Goal: Transaction & Acquisition: Purchase product/service

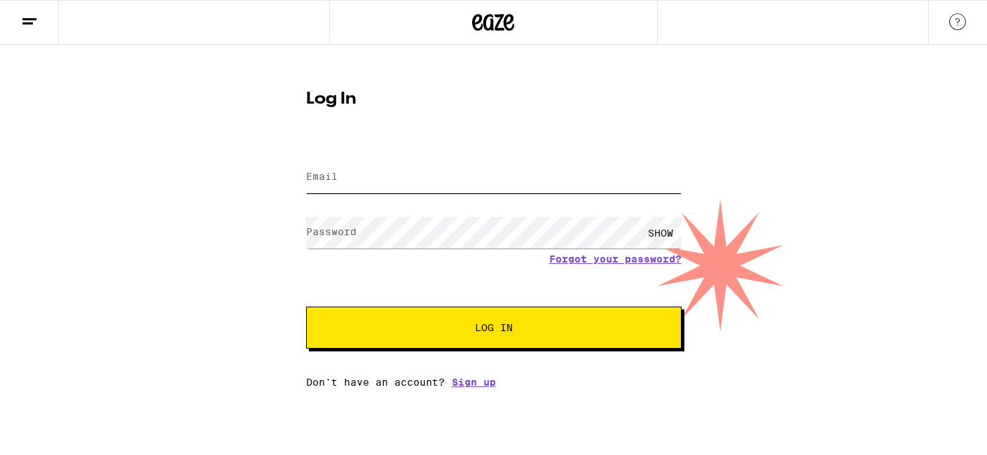
type input "[EMAIL_ADDRESS][DOMAIN_NAME]"
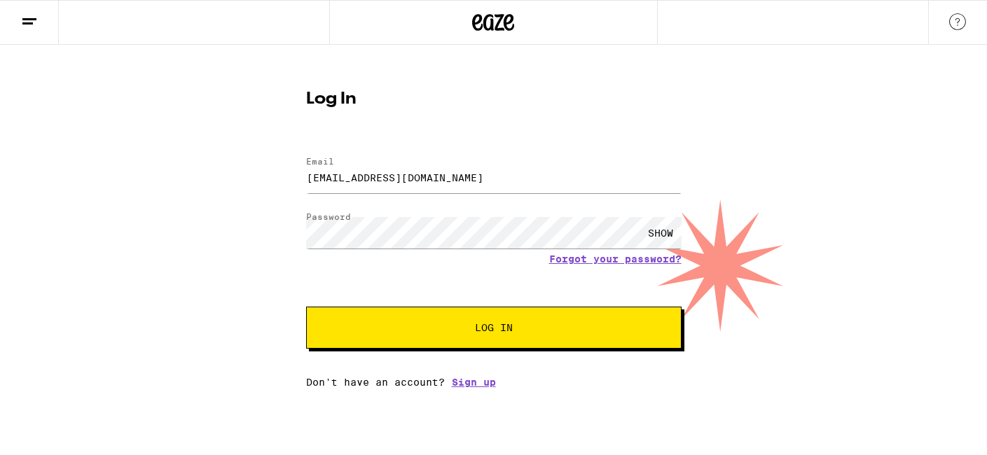
click at [481, 333] on span "Log In" at bounding box center [494, 328] width 38 height 10
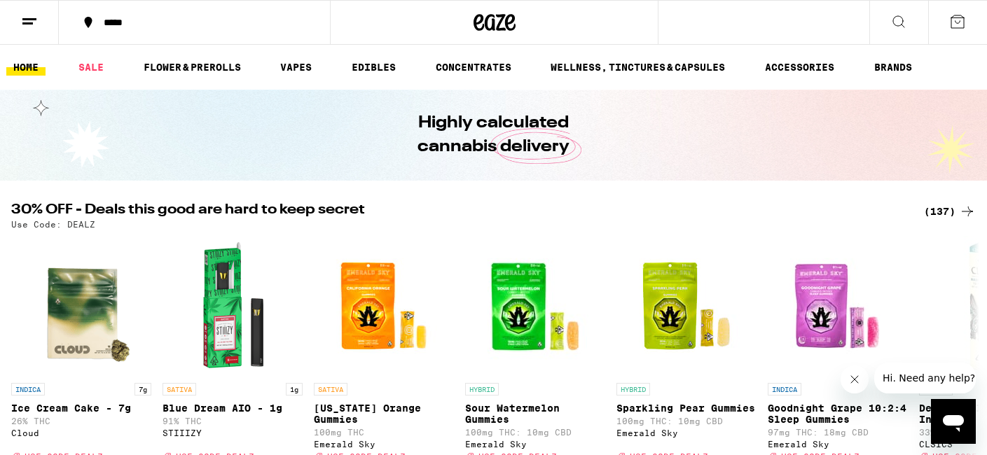
click at [635, 55] on ul "HOME SALE FLOWER & PREROLLS VAPES EDIBLES CONCENTRATES WELLNESS, TINCTURES & CA…" at bounding box center [493, 67] width 987 height 45
click at [635, 67] on link "WELLNESS, TINCTURES & CAPSULES" at bounding box center [638, 67] width 188 height 17
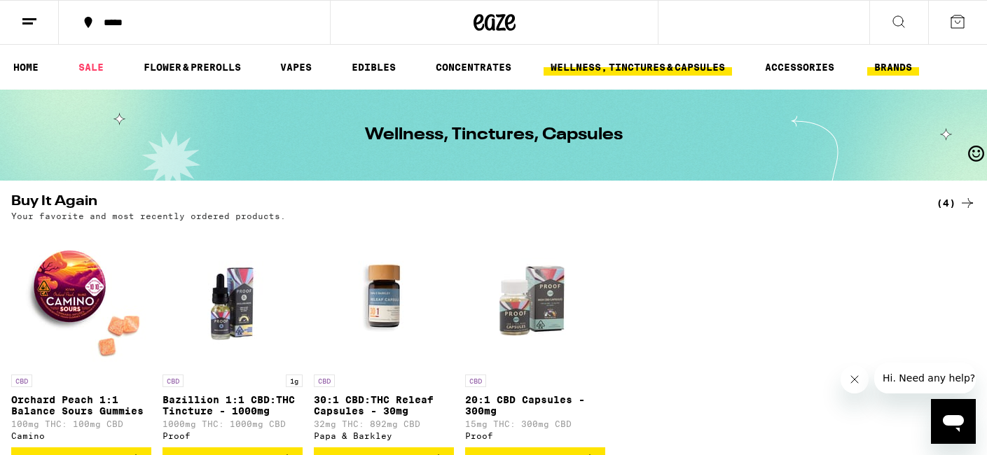
click at [898, 62] on link "BRANDS" at bounding box center [893, 67] width 52 height 17
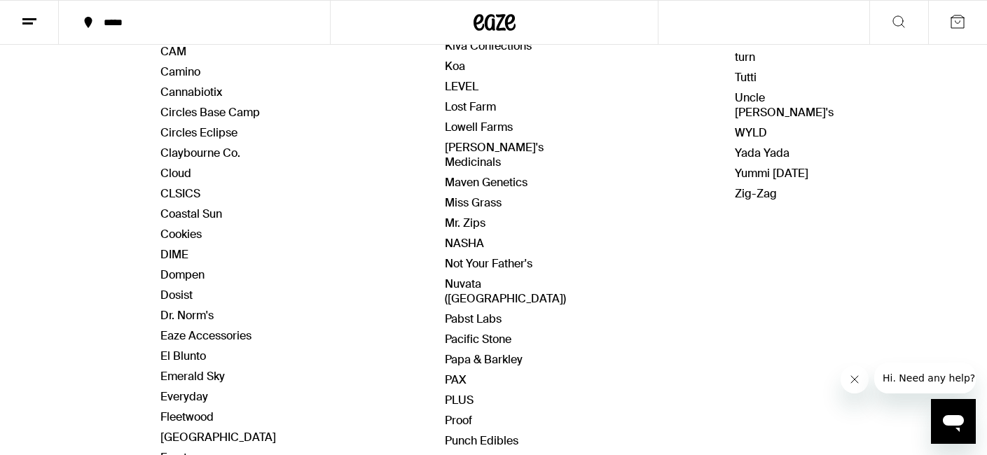
scroll to position [412, 0]
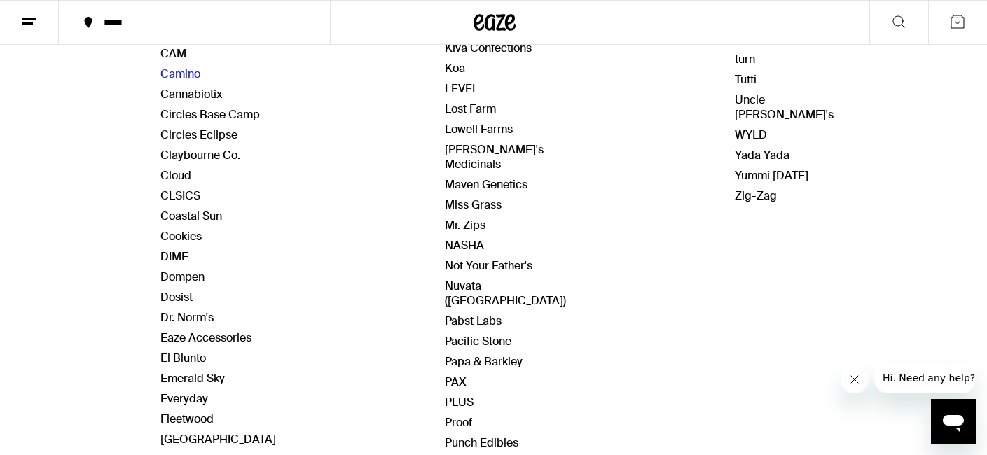
click at [178, 69] on link "Camino" at bounding box center [180, 74] width 40 height 15
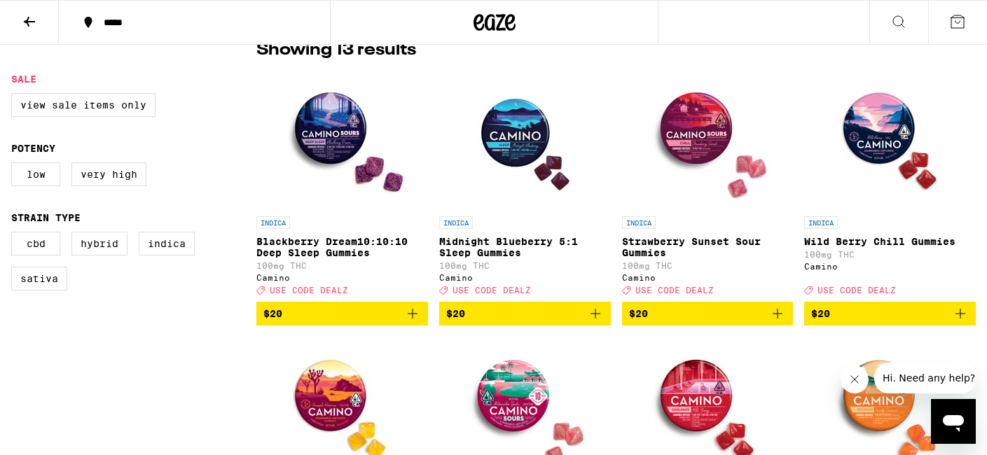
scroll to position [376, 0]
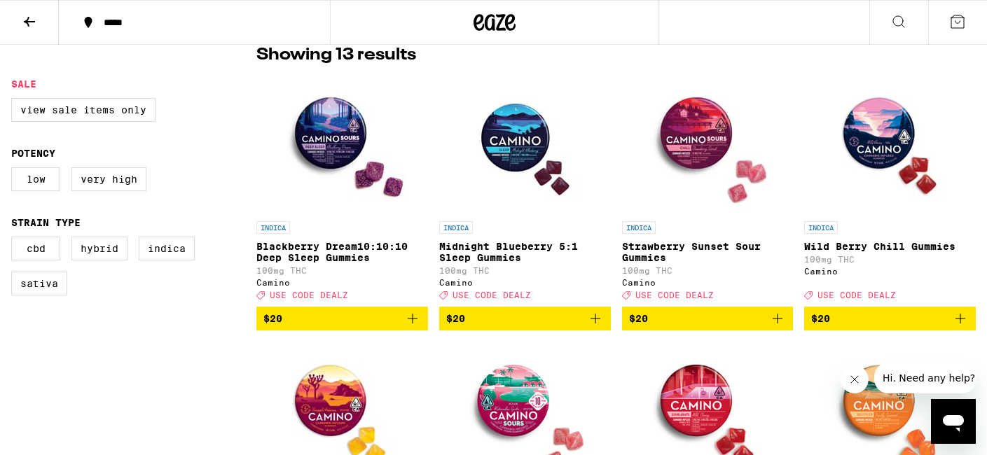
click at [404, 324] on icon "Add to bag" at bounding box center [412, 318] width 17 height 17
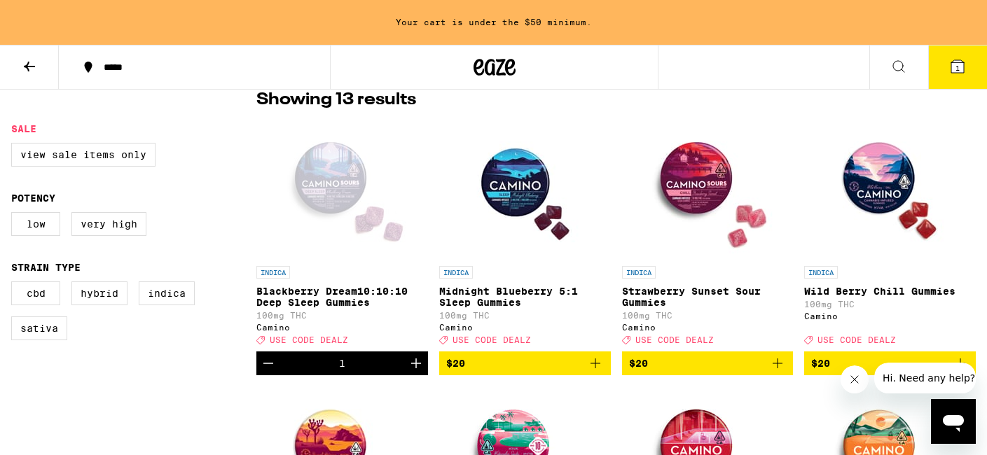
scroll to position [421, 0]
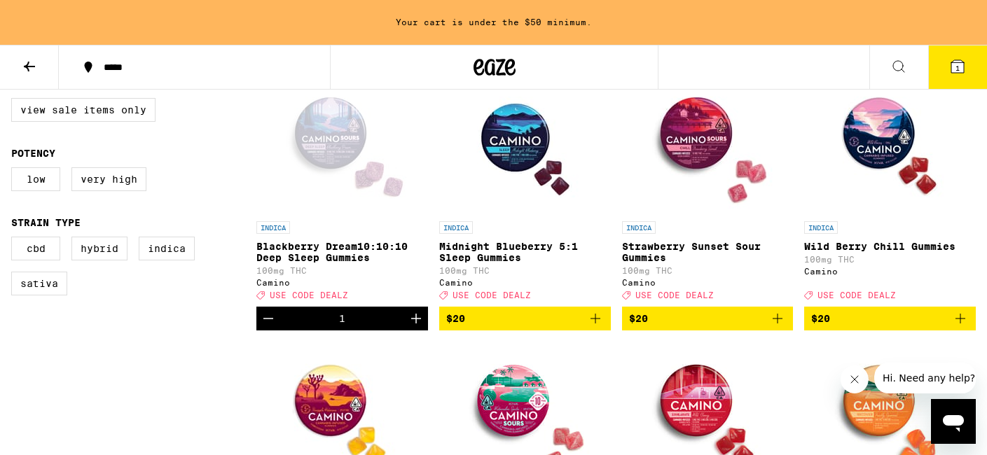
click at [403, 324] on div "1" at bounding box center [342, 319] width 172 height 24
click at [422, 326] on icon "Increment" at bounding box center [416, 318] width 17 height 17
click at [421, 326] on icon "Increment" at bounding box center [416, 318] width 17 height 17
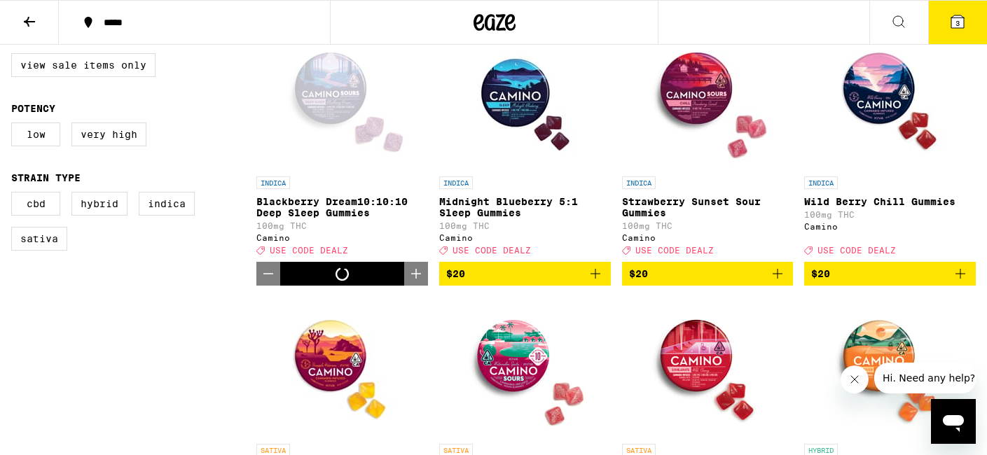
scroll to position [376, 0]
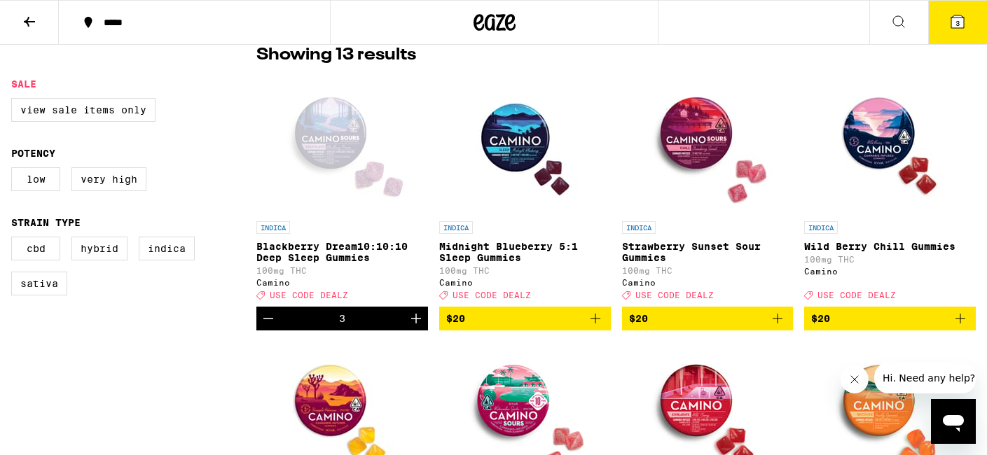
click at [421, 326] on icon "Increment" at bounding box center [416, 318] width 17 height 17
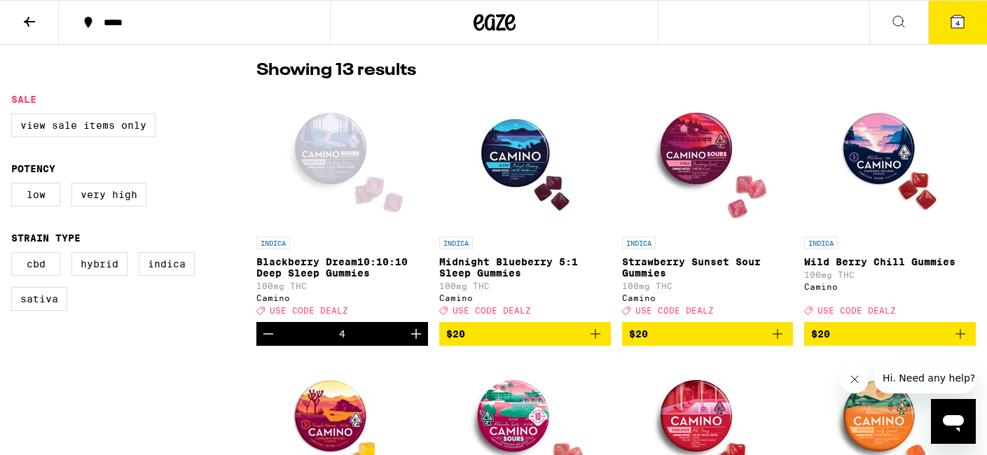
scroll to position [356, 0]
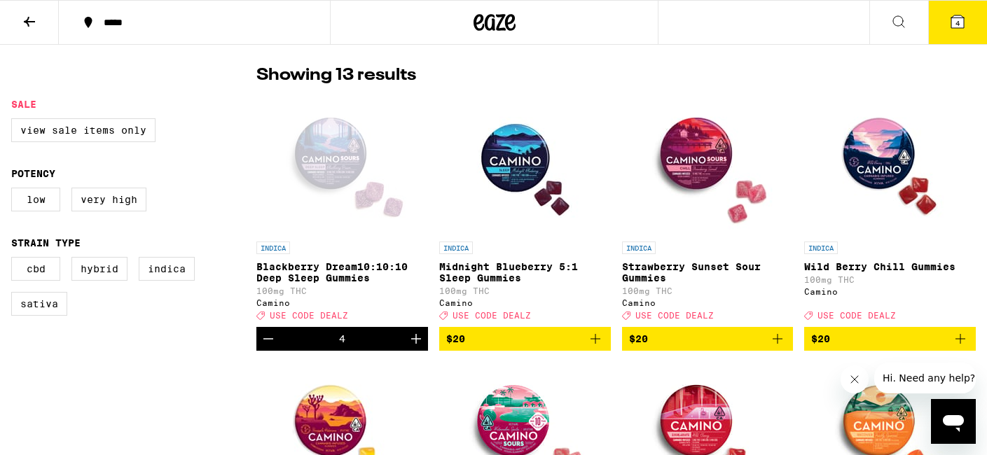
click at [951, 27] on icon at bounding box center [957, 21] width 17 height 17
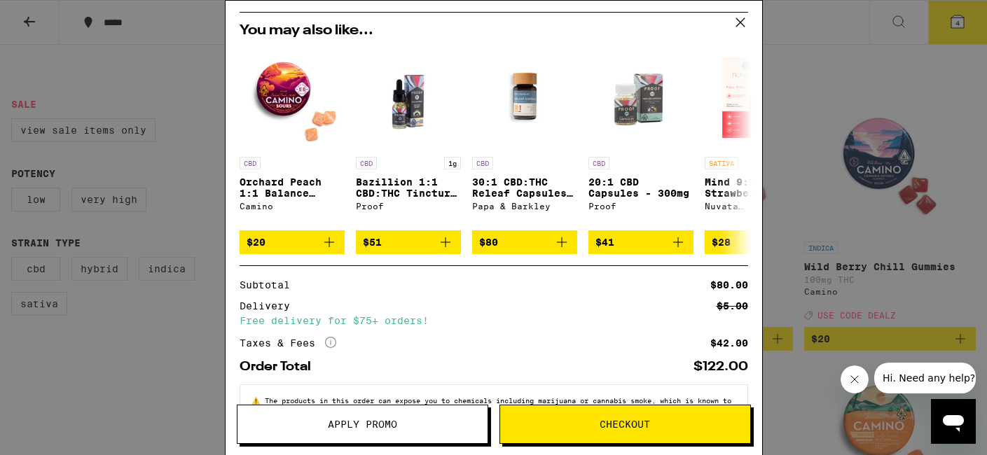
scroll to position [140, 0]
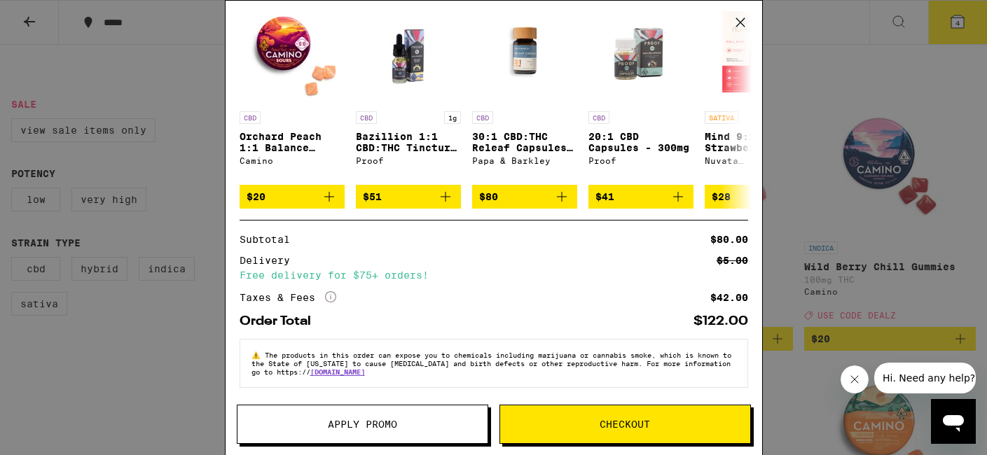
click at [371, 427] on span "Apply Promo" at bounding box center [362, 425] width 69 height 10
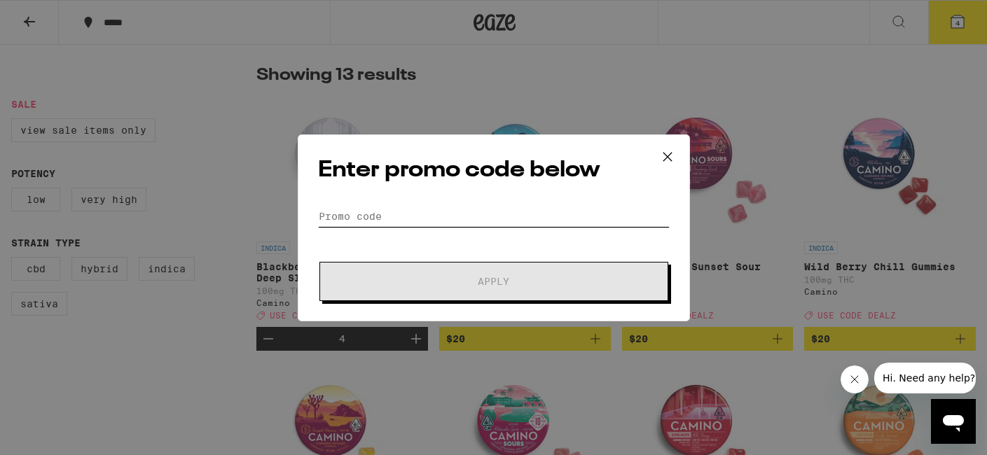
click at [357, 209] on input "Promo Code" at bounding box center [494, 216] width 352 height 21
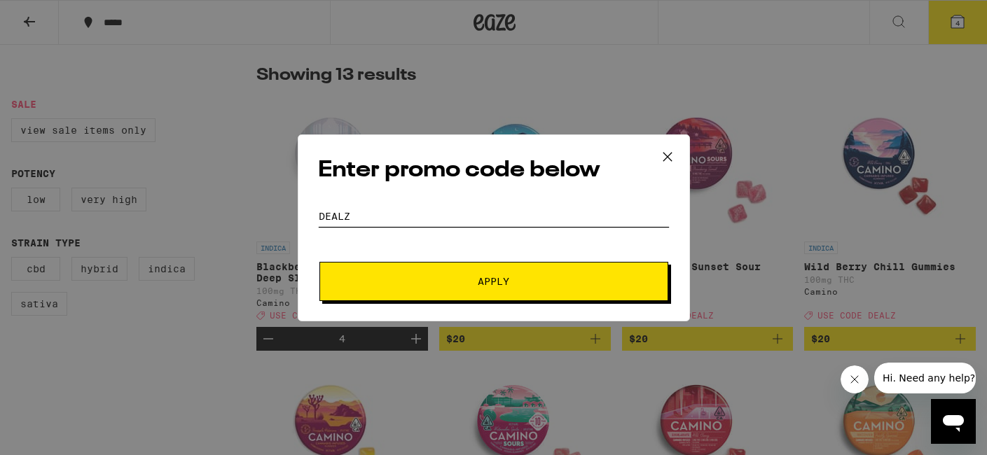
type input "DEALZ"
click at [506, 278] on span "Apply" at bounding box center [494, 282] width 32 height 10
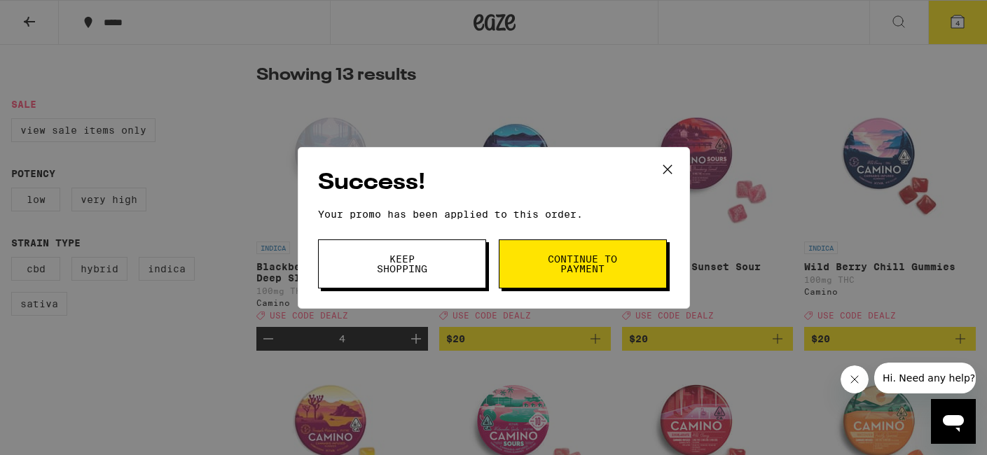
click at [609, 255] on span "Continue to payment" at bounding box center [582, 264] width 71 height 20
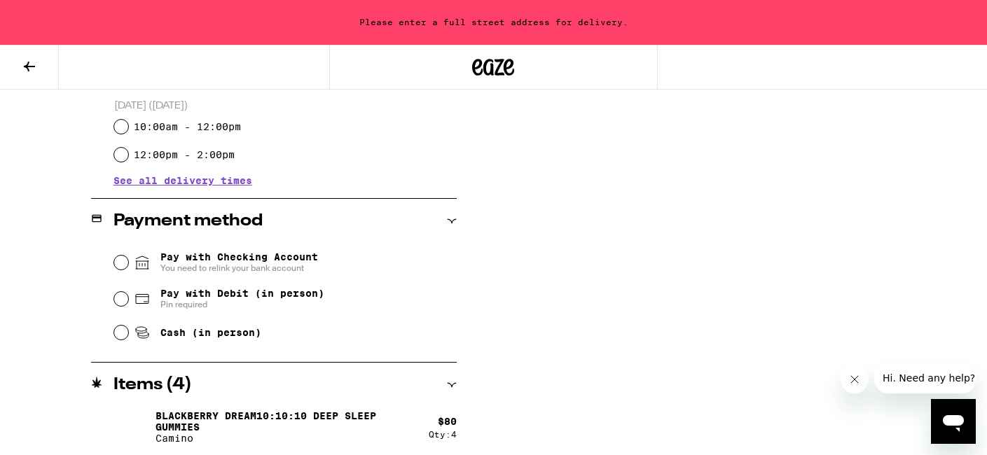
scroll to position [499, 0]
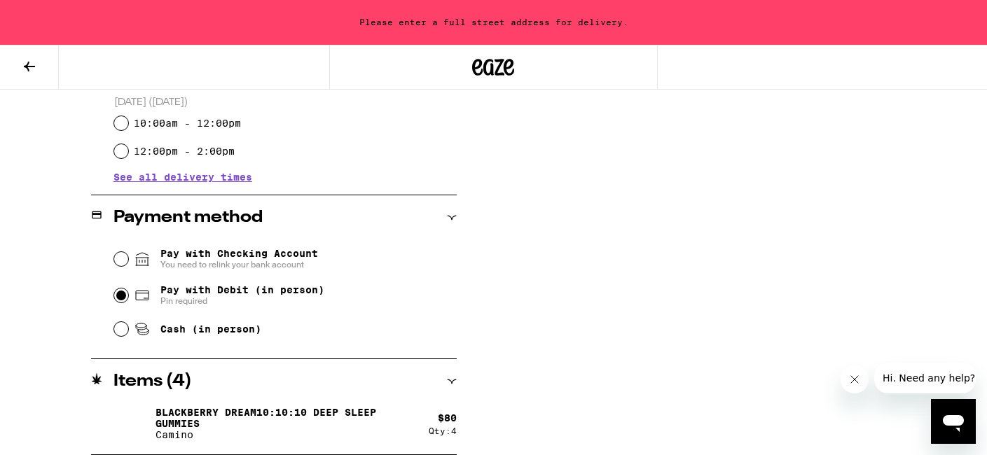
click at [116, 294] on input "Pay with Debit (in person) Pin required" at bounding box center [121, 296] width 14 height 14
radio input "true"
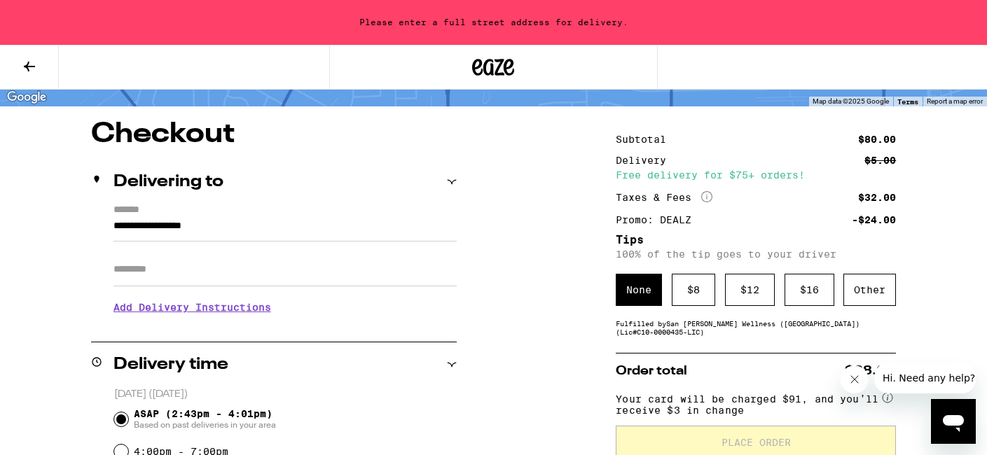
scroll to position [91, 0]
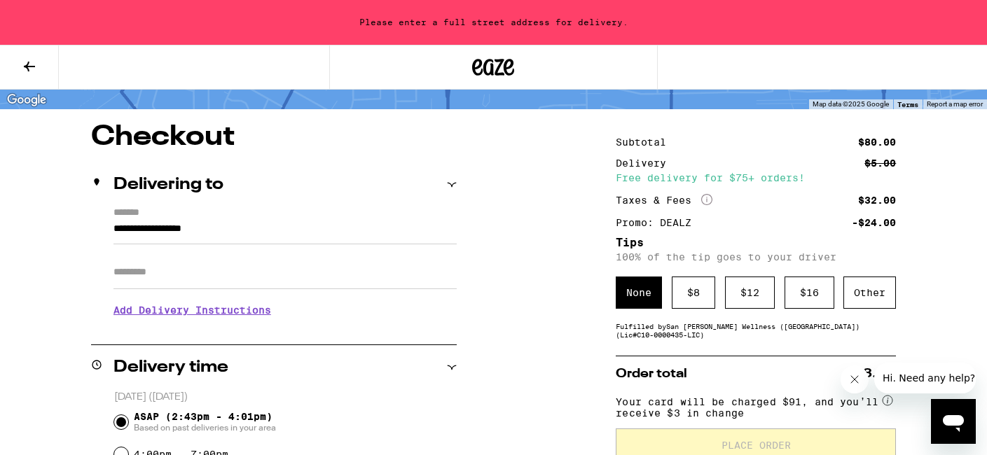
click at [454, 182] on icon at bounding box center [452, 185] width 10 height 10
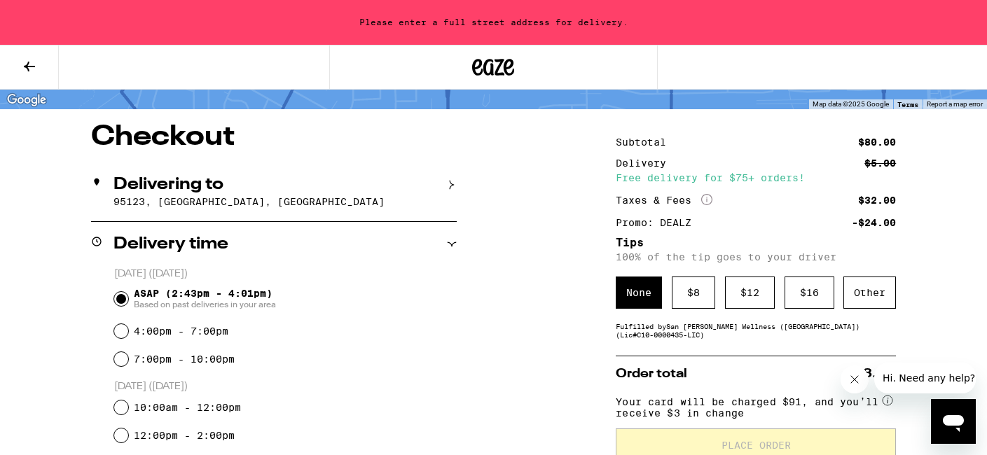
click at [454, 182] on icon at bounding box center [452, 185] width 10 height 10
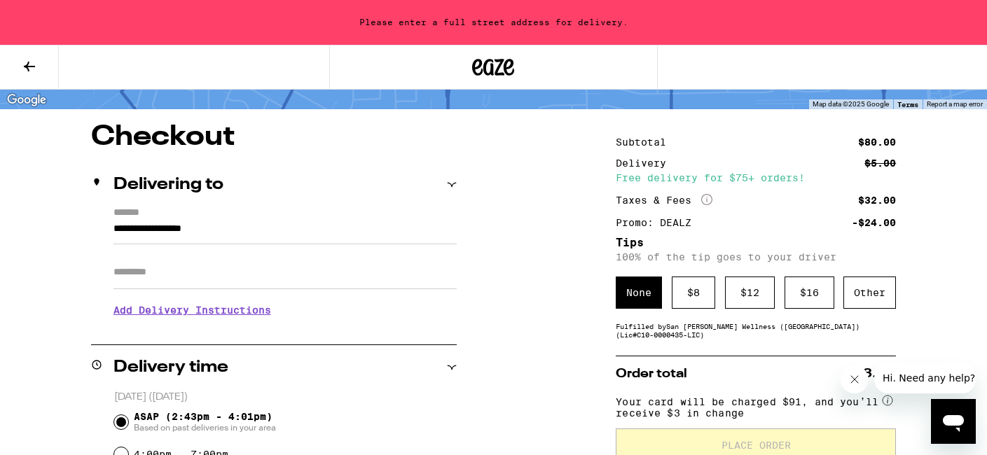
drag, startPoint x: 239, startPoint y: 219, endPoint x: 106, endPoint y: 221, distance: 133.1
click at [105, 221] on div "**********" at bounding box center [274, 267] width 366 height 121
click at [114, 223] on input "**********" at bounding box center [284, 233] width 343 height 24
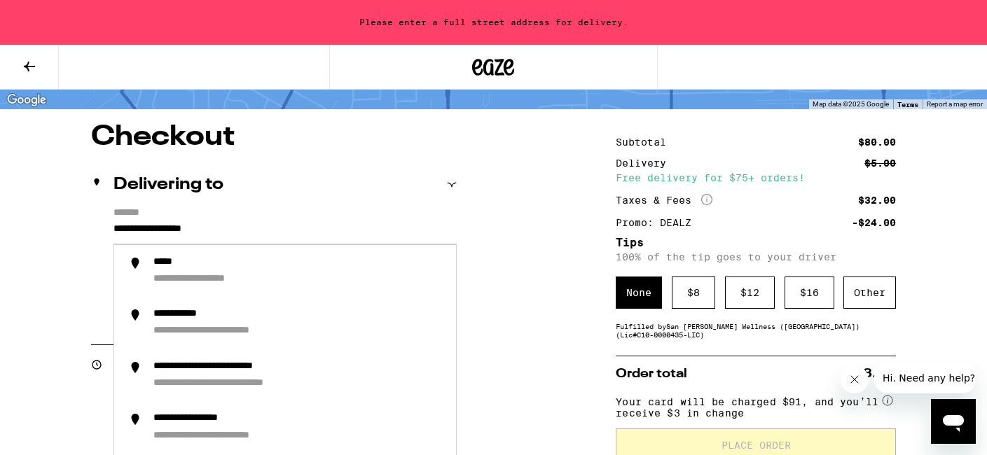
click at [345, 221] on input "**********" at bounding box center [284, 233] width 343 height 24
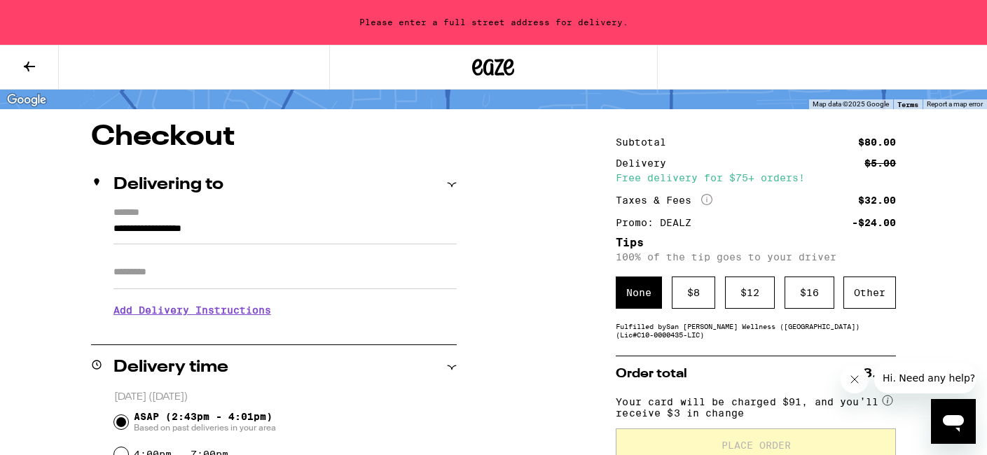
click at [322, 216] on label "*******" at bounding box center [284, 213] width 343 height 13
click at [322, 221] on input "**********" at bounding box center [284, 233] width 343 height 24
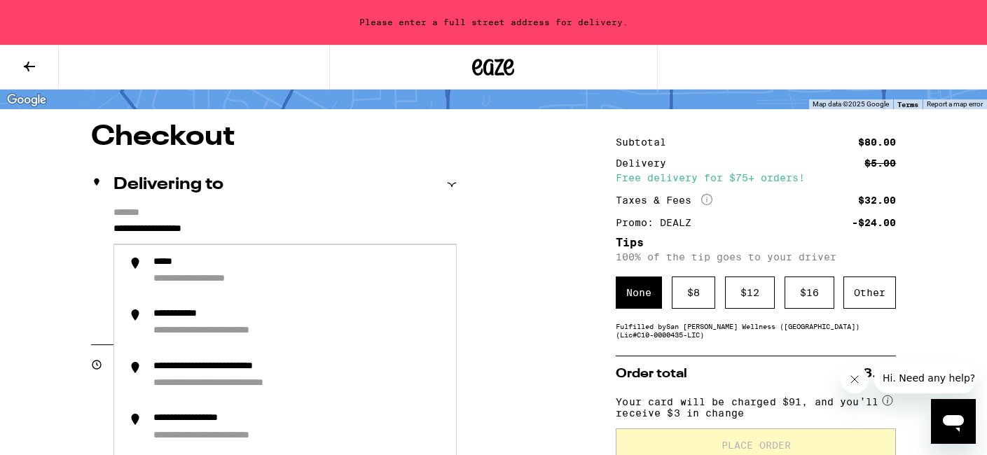
drag, startPoint x: 243, startPoint y: 226, endPoint x: 104, endPoint y: 233, distance: 138.9
click at [104, 233] on div "**********" at bounding box center [274, 267] width 366 height 121
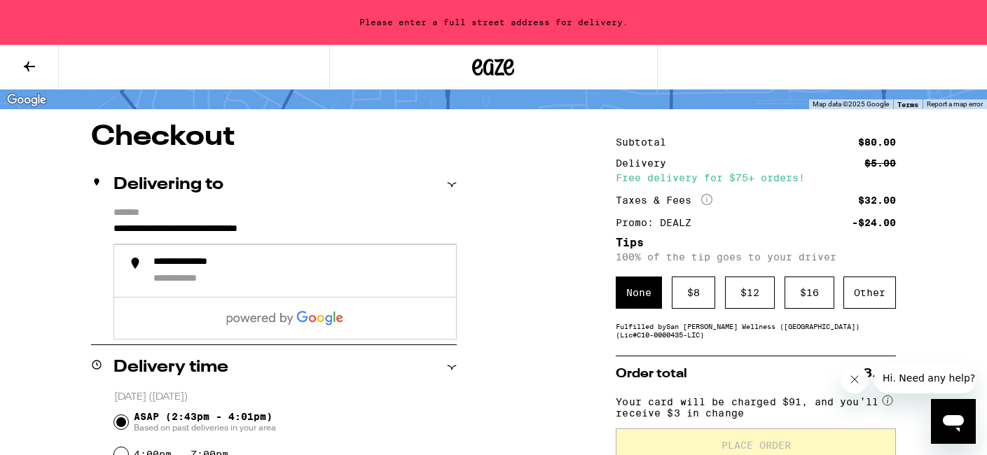
type input "**********"
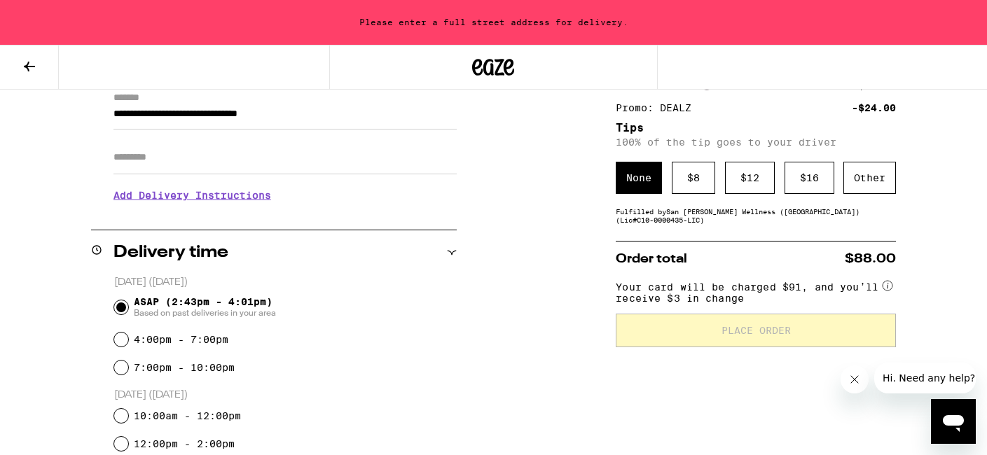
scroll to position [174, 0]
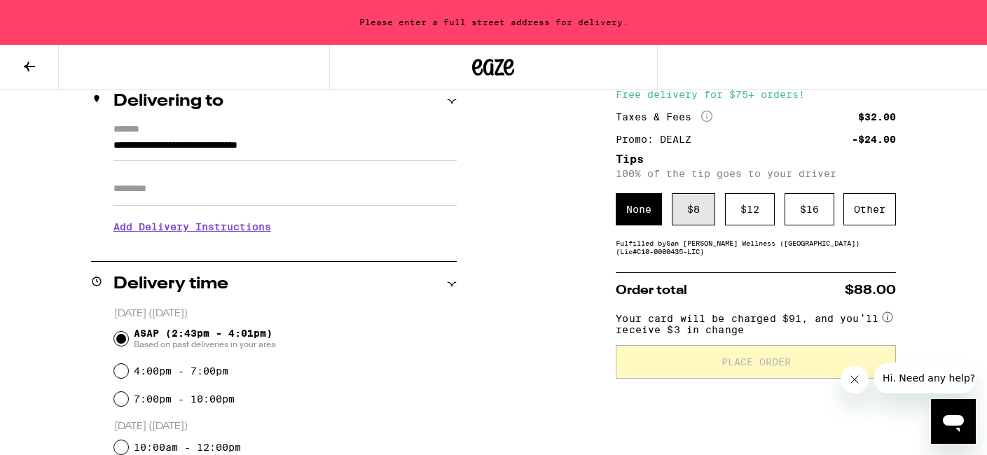
click at [698, 205] on div "$ 8" at bounding box center [693, 209] width 43 height 32
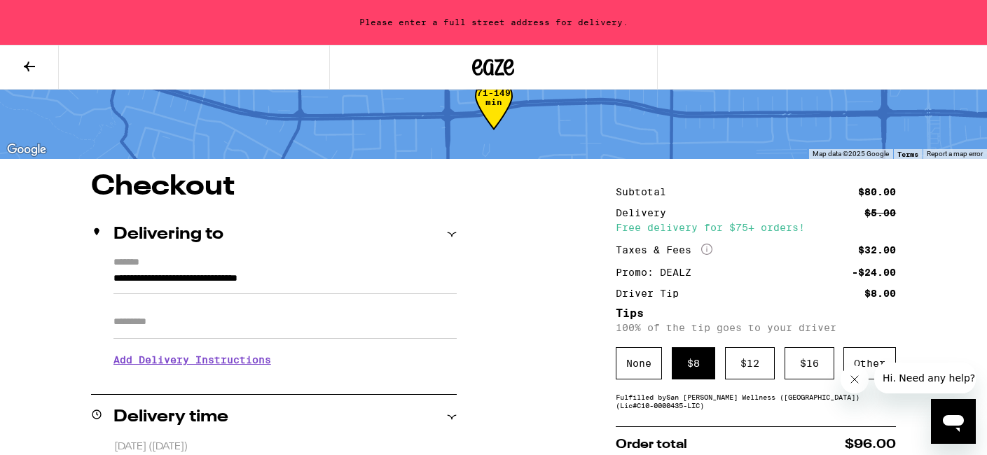
scroll to position [40, 0]
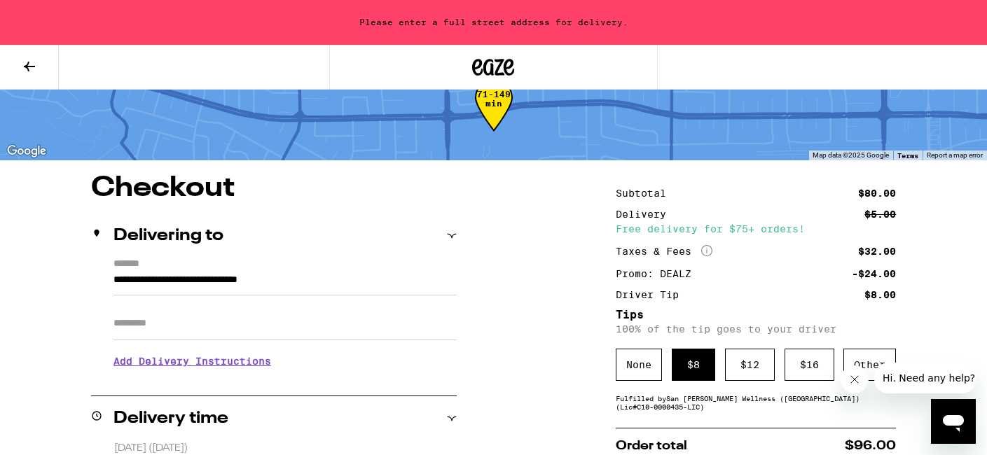
click at [308, 329] on input "Apt/Suite" at bounding box center [284, 324] width 343 height 34
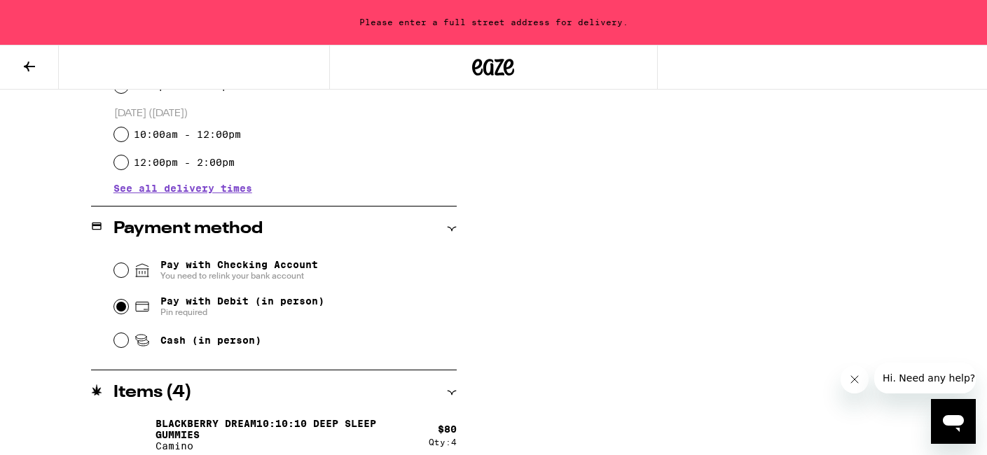
scroll to position [511, 0]
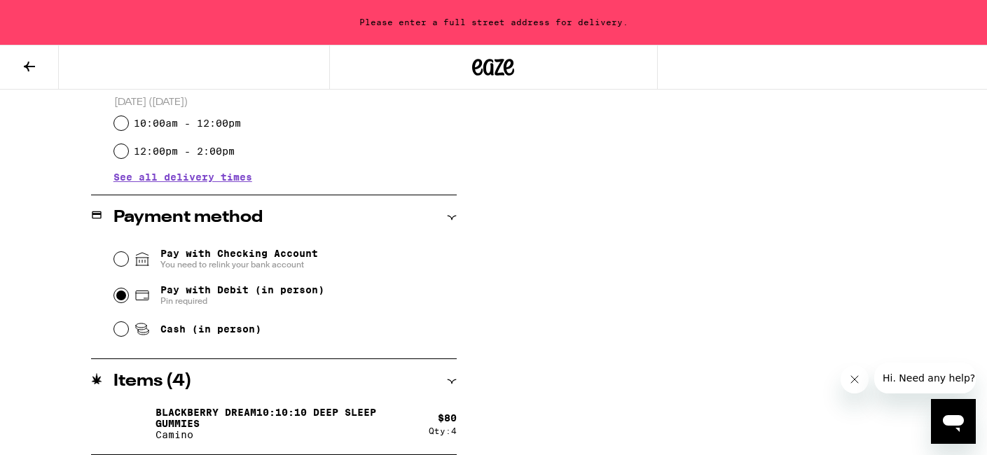
type input "**********"
click at [544, 355] on div "**********" at bounding box center [493, 79] width 987 height 752
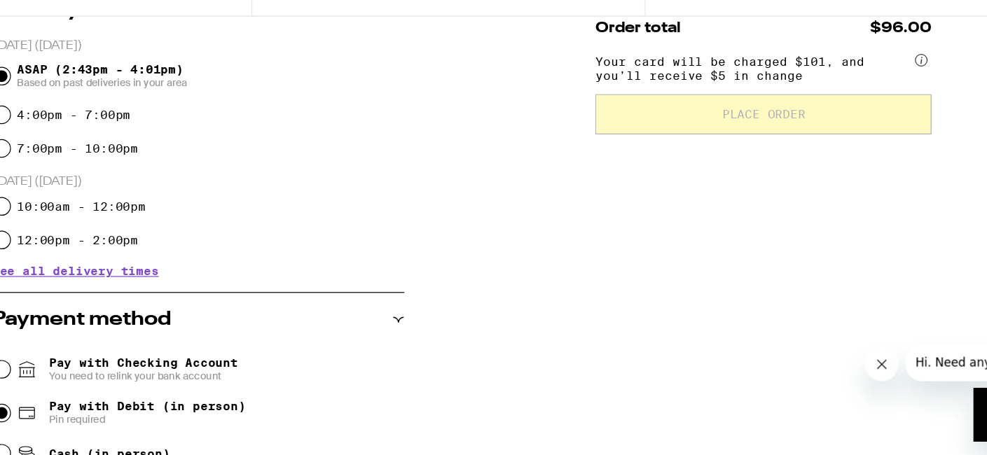
scroll to position [389, 0]
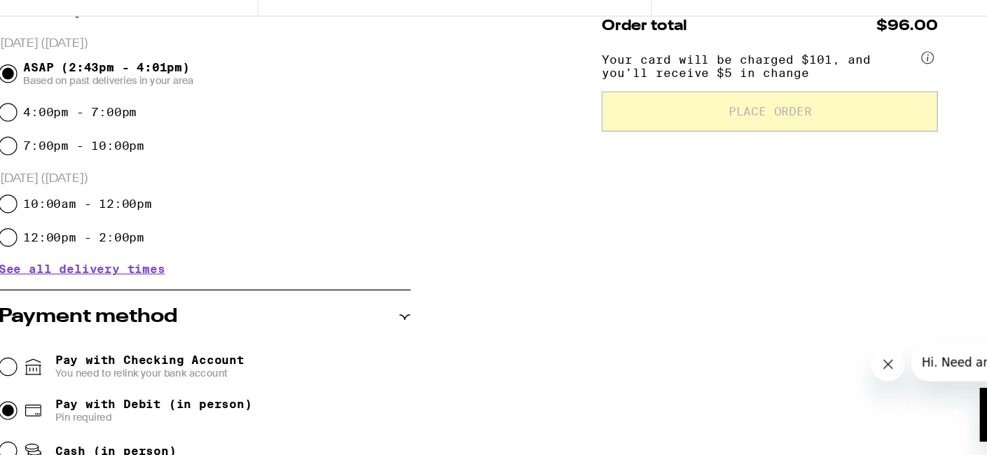
drag, startPoint x: 684, startPoint y: 324, endPoint x: 946, endPoint y: 503, distance: 316.9
click at [946, 455] on html "**********" at bounding box center [493, 94] width 987 height 967
click at [888, 125] on circle at bounding box center [888, 124] width 10 height 10
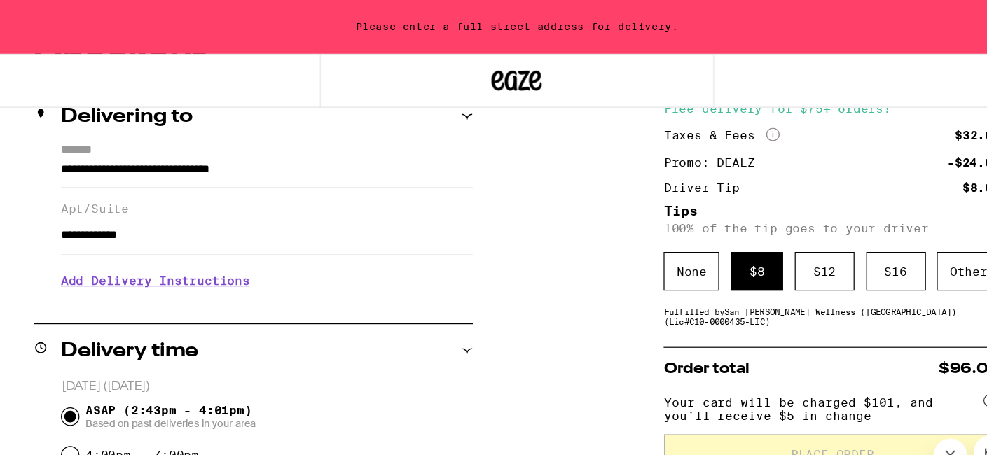
scroll to position [177, 0]
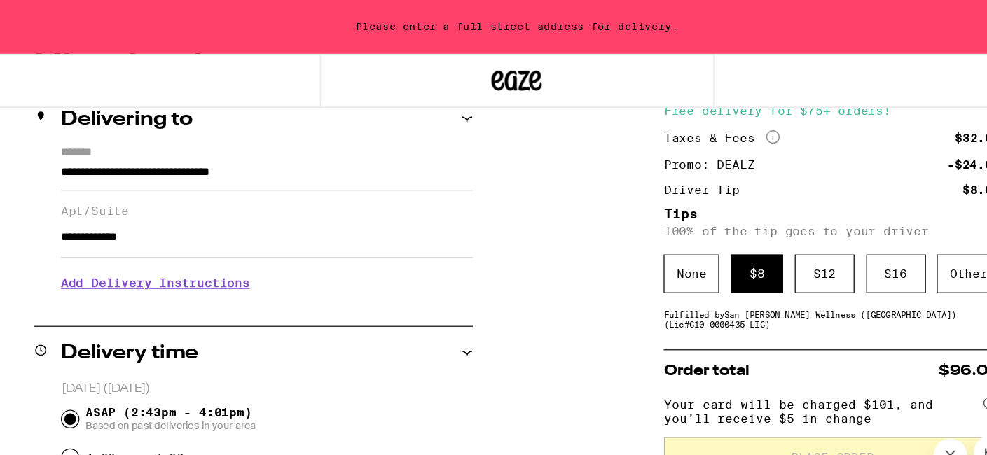
click at [254, 242] on h3 "Add Delivery Instructions" at bounding box center [284, 236] width 343 height 32
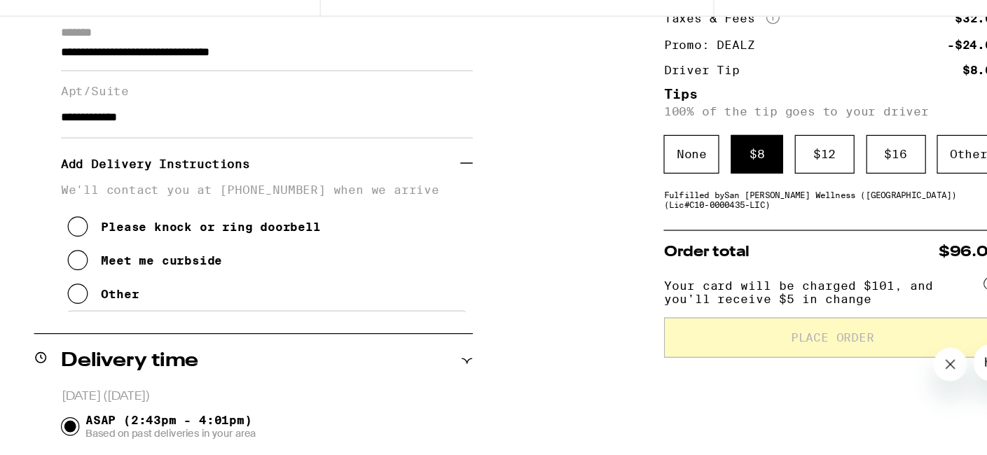
scroll to position [201, 0]
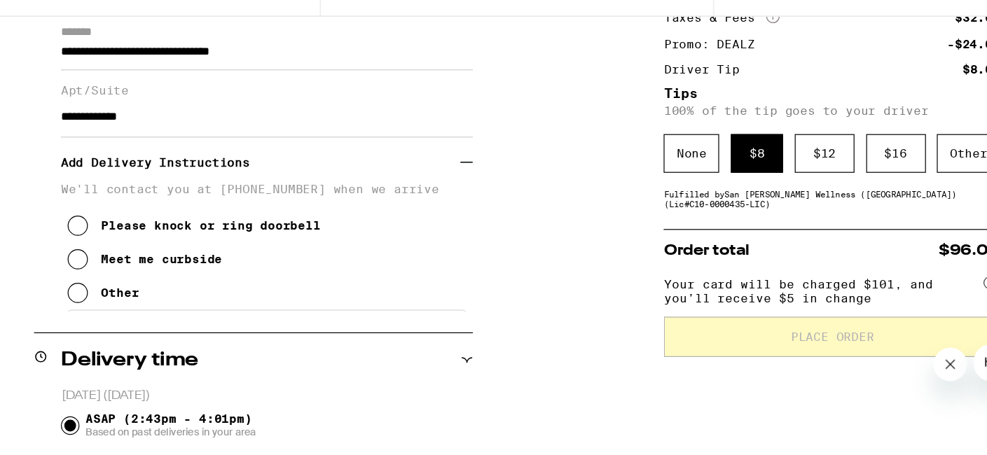
click at [131, 272] on icon at bounding box center [127, 264] width 17 height 17
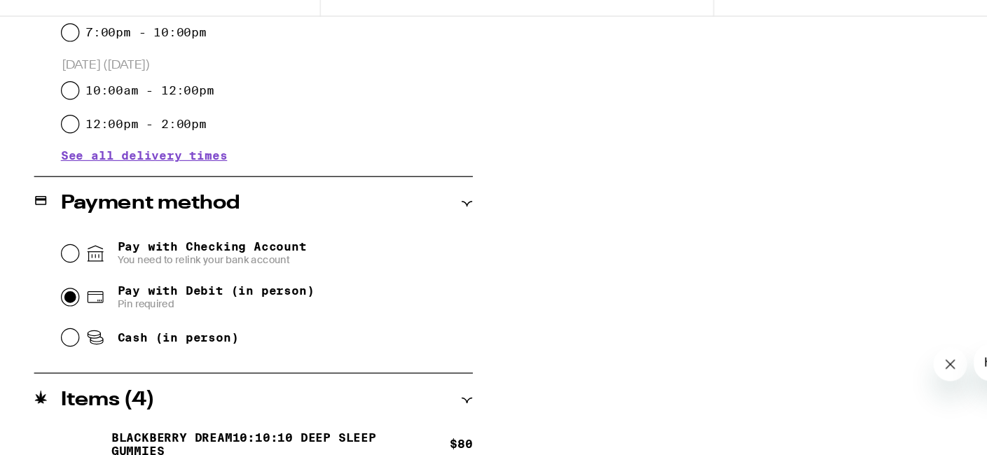
scroll to position [617, 0]
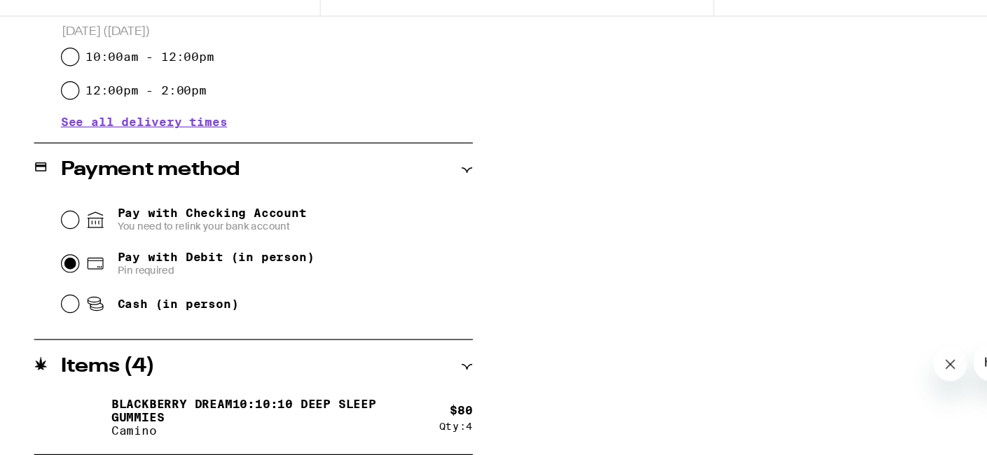
click at [239, 177] on span "See all delivery times" at bounding box center [182, 177] width 139 height 10
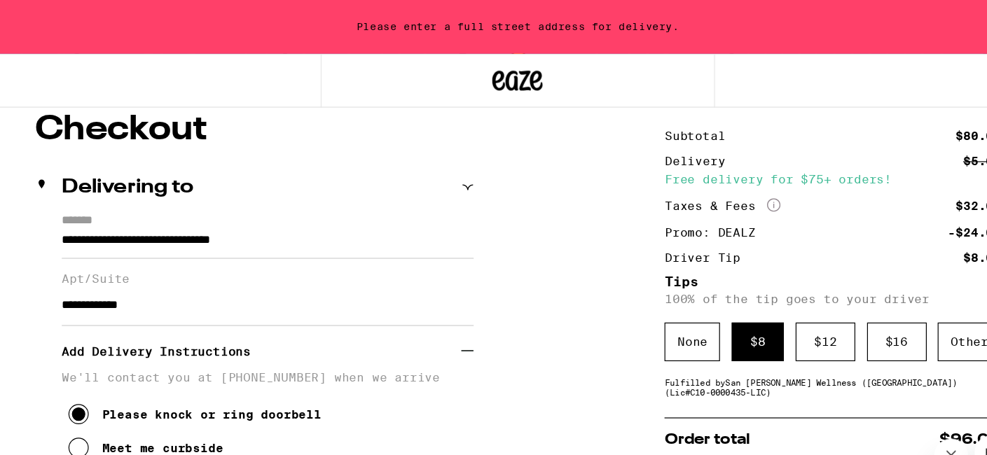
scroll to position [107, 0]
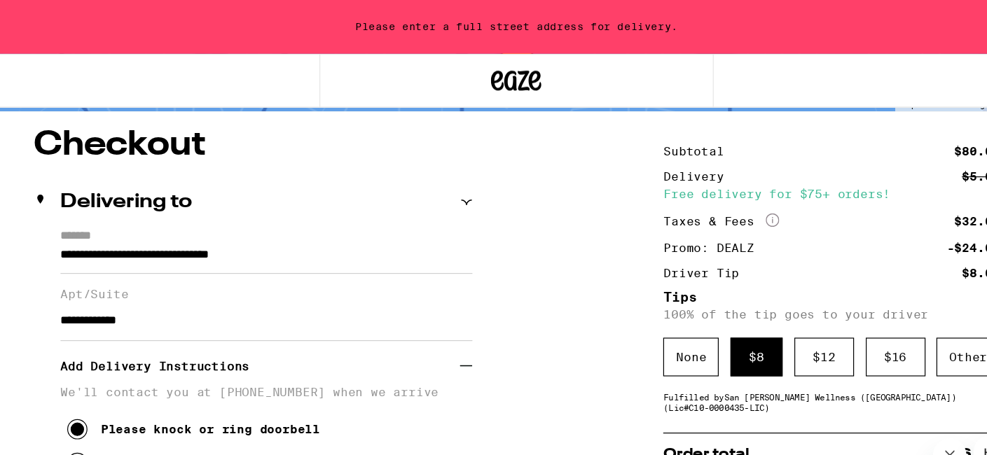
click at [448, 160] on div "Delivering to" at bounding box center [274, 168] width 366 height 17
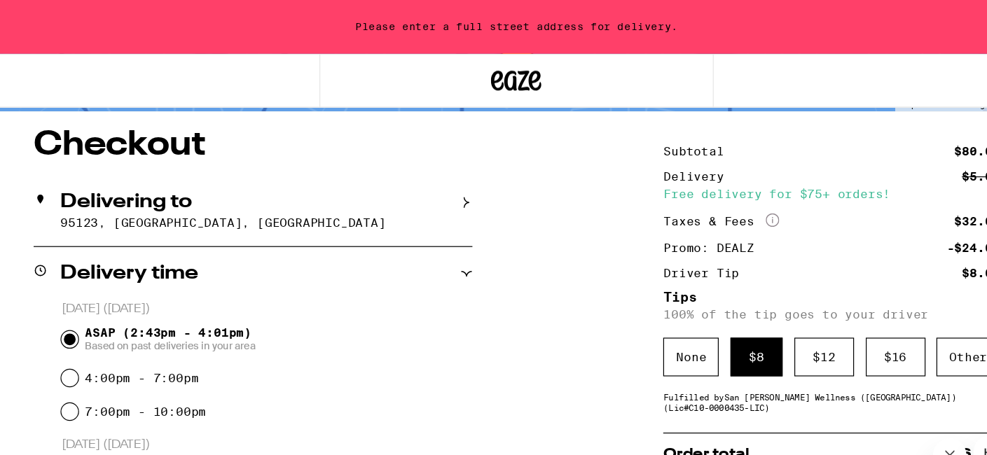
click at [453, 167] on icon at bounding box center [452, 169] width 10 height 10
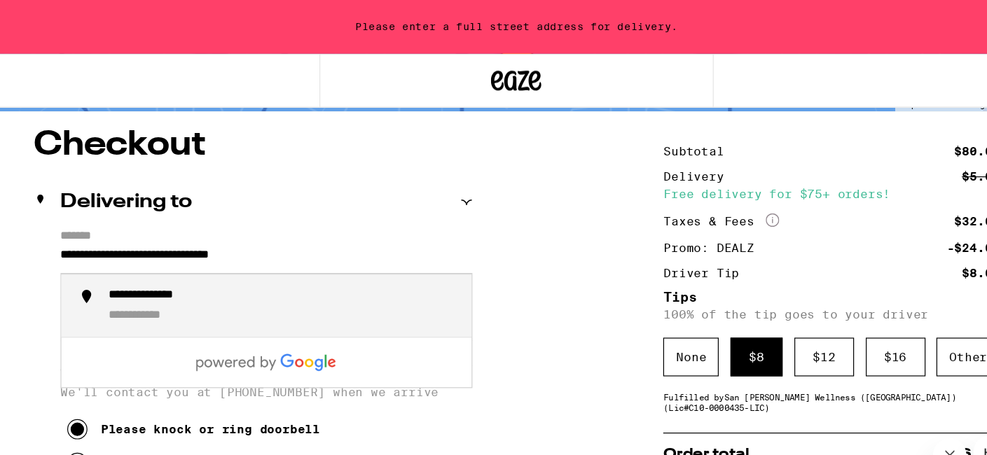
drag, startPoint x: 347, startPoint y: 205, endPoint x: 260, endPoint y: 211, distance: 87.7
click at [260, 211] on input "**********" at bounding box center [284, 217] width 343 height 24
click at [174, 263] on div "**********" at bounding box center [191, 263] width 76 height 13
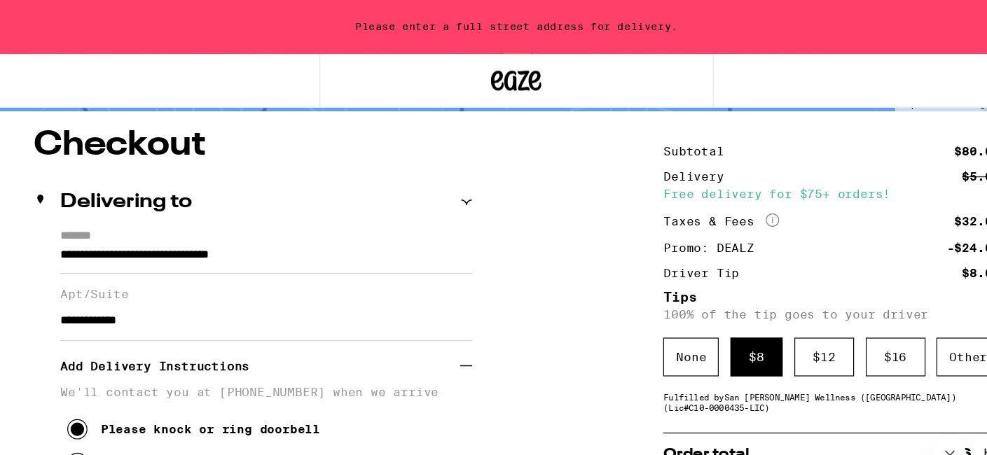
type input "**********"
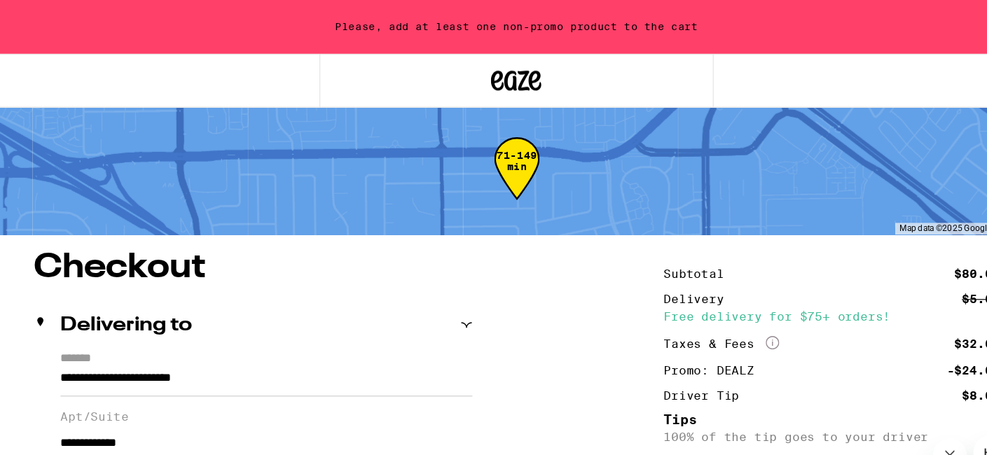
scroll to position [0, 0]
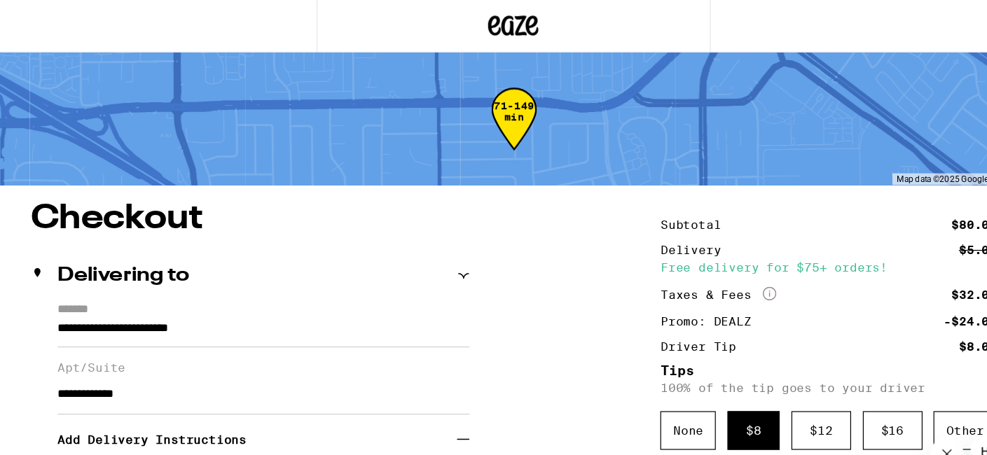
click at [559, 23] on div at bounding box center [493, 22] width 329 height 45
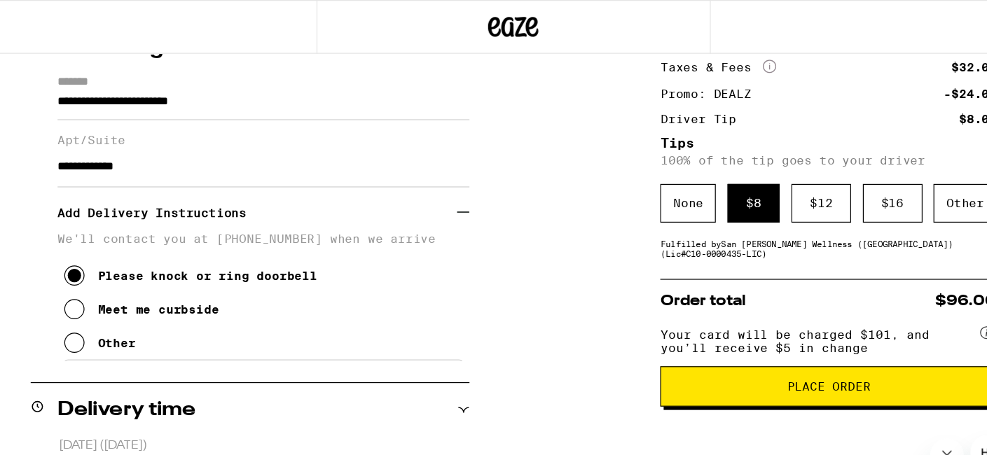
scroll to position [190, 0]
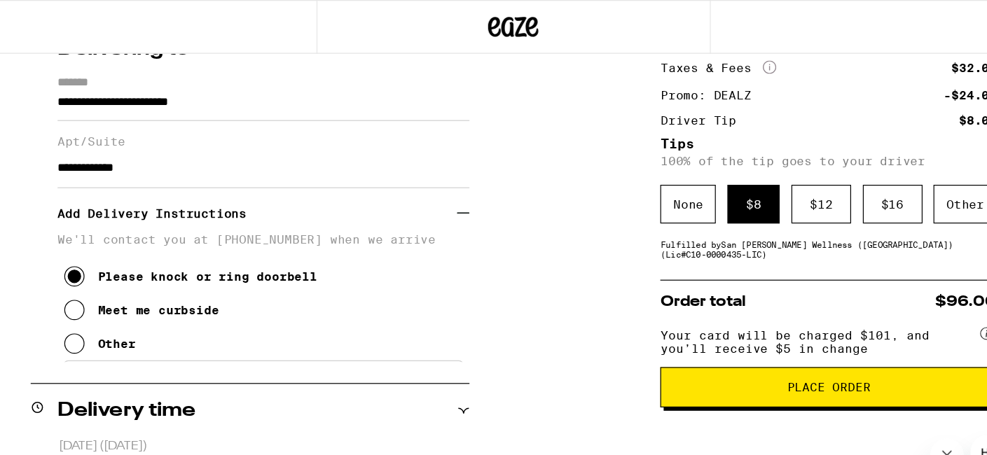
click at [784, 328] on span "Place Order" at bounding box center [756, 323] width 69 height 10
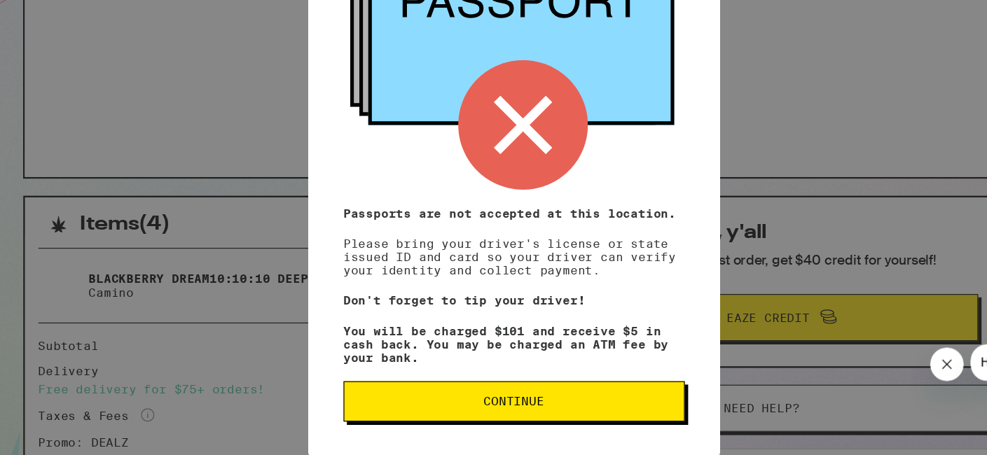
scroll to position [188, 0]
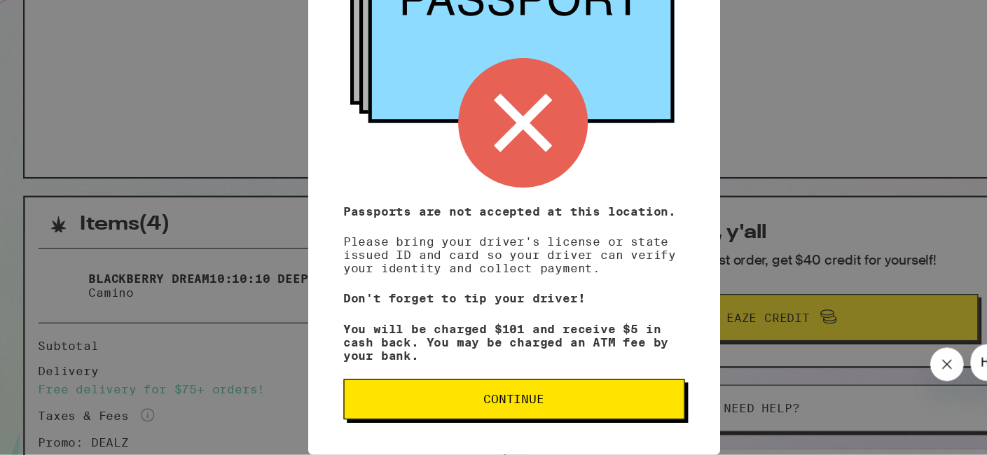
click at [537, 408] on span "Continue" at bounding box center [494, 409] width 261 height 10
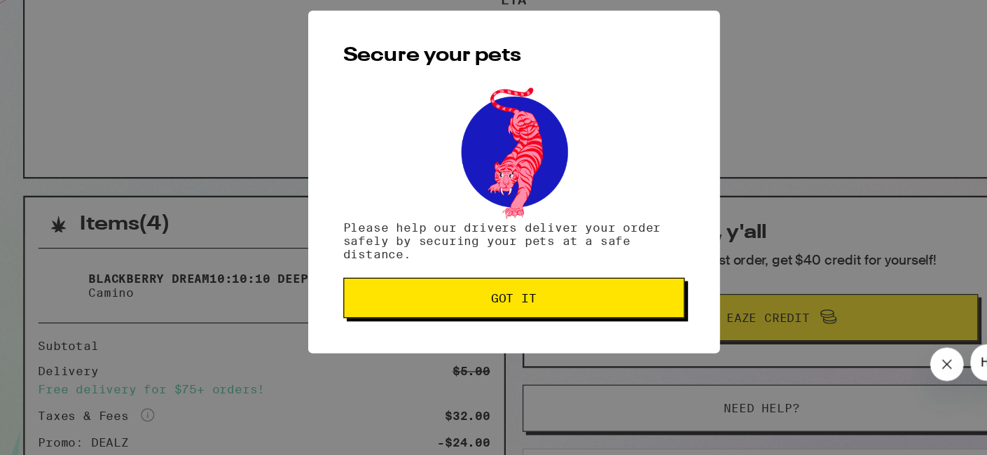
click at [478, 322] on span "Got it" at bounding box center [494, 324] width 38 height 10
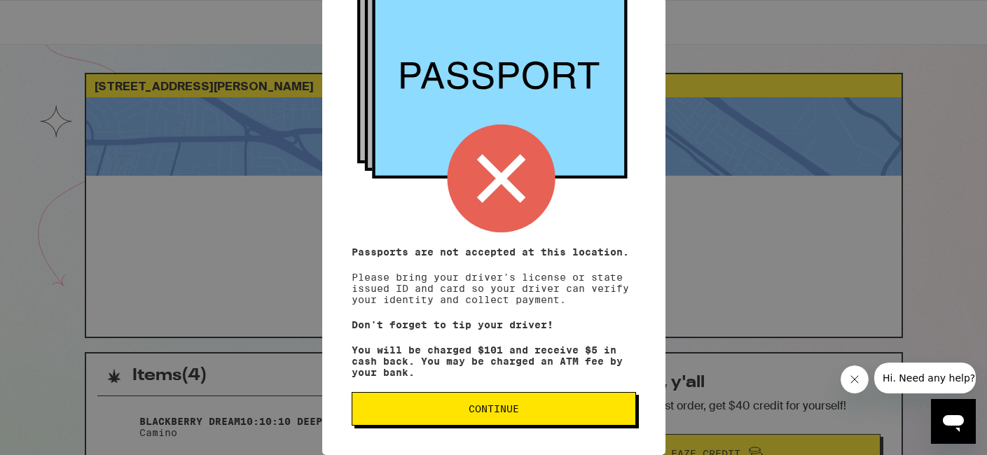
click at [553, 415] on button "Continue" at bounding box center [494, 409] width 284 height 34
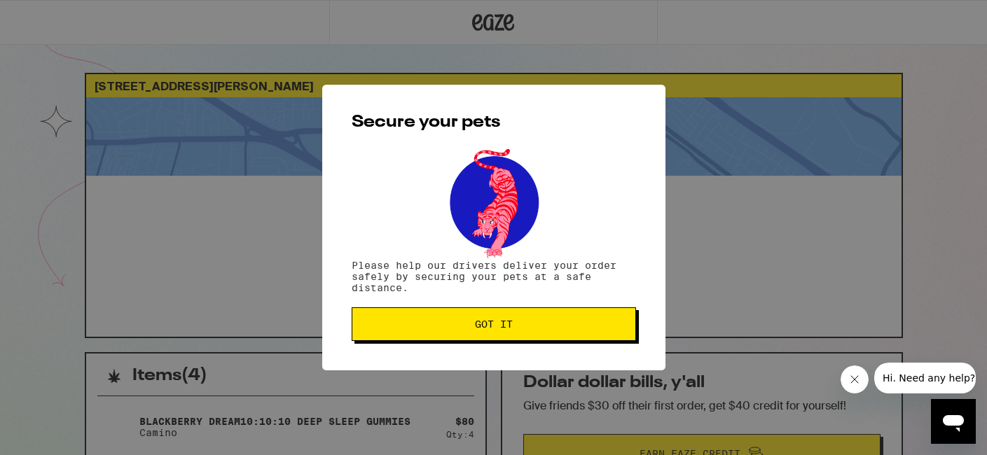
click at [564, 332] on button "Got it" at bounding box center [494, 325] width 284 height 34
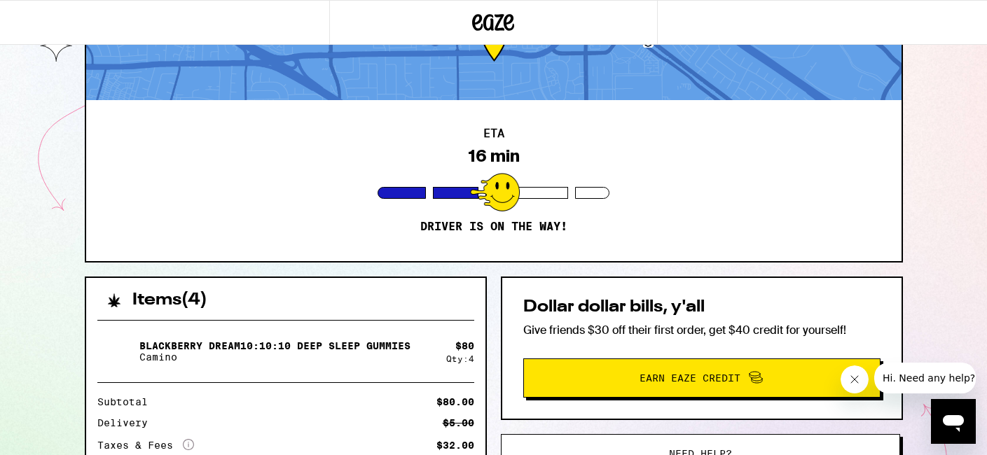
scroll to position [76, 0]
